Goal: Task Accomplishment & Management: Check status

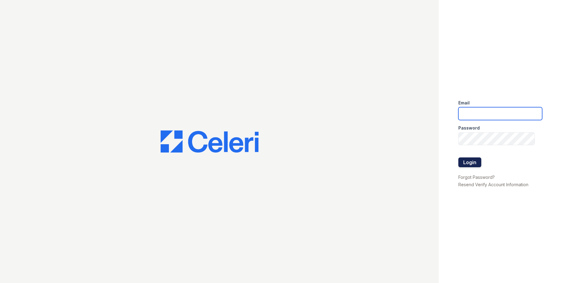
type input "[EMAIL_ADDRESS][DOMAIN_NAME]"
drag, startPoint x: 474, startPoint y: 161, endPoint x: 300, endPoint y: 172, distance: 174.4
click at [473, 161] on button "Login" at bounding box center [469, 162] width 23 height 10
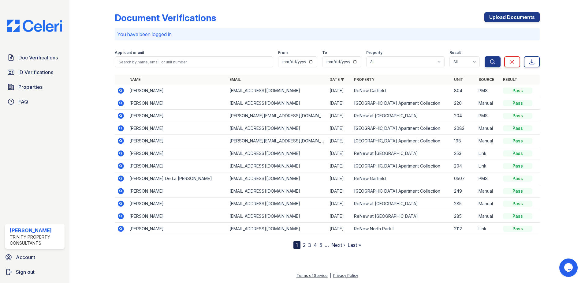
click at [120, 90] on icon at bounding box center [120, 90] width 7 height 7
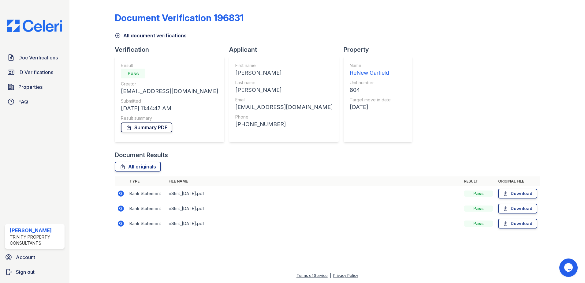
click at [170, 128] on link "Summary PDF" at bounding box center [146, 127] width 51 height 10
click at [22, 54] on span "Doc Verifications" at bounding box center [37, 57] width 39 height 7
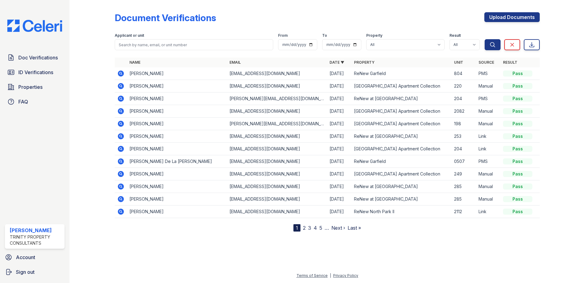
click at [123, 73] on icon at bounding box center [121, 73] width 6 height 6
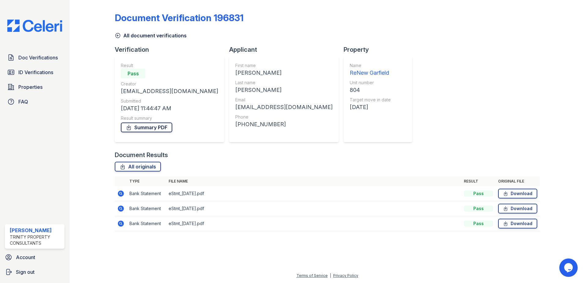
click at [151, 131] on link "Summary PDF" at bounding box center [146, 127] width 51 height 10
drag, startPoint x: 14, startPoint y: 126, endPoint x: 6, endPoint y: 101, distance: 26.2
click at [14, 126] on div "Doc Verifications ID Verifications Properties FAQ Stephanie Jimenez Trinity Pro…" at bounding box center [34, 141] width 69 height 283
